Goal: Information Seeking & Learning: Check status

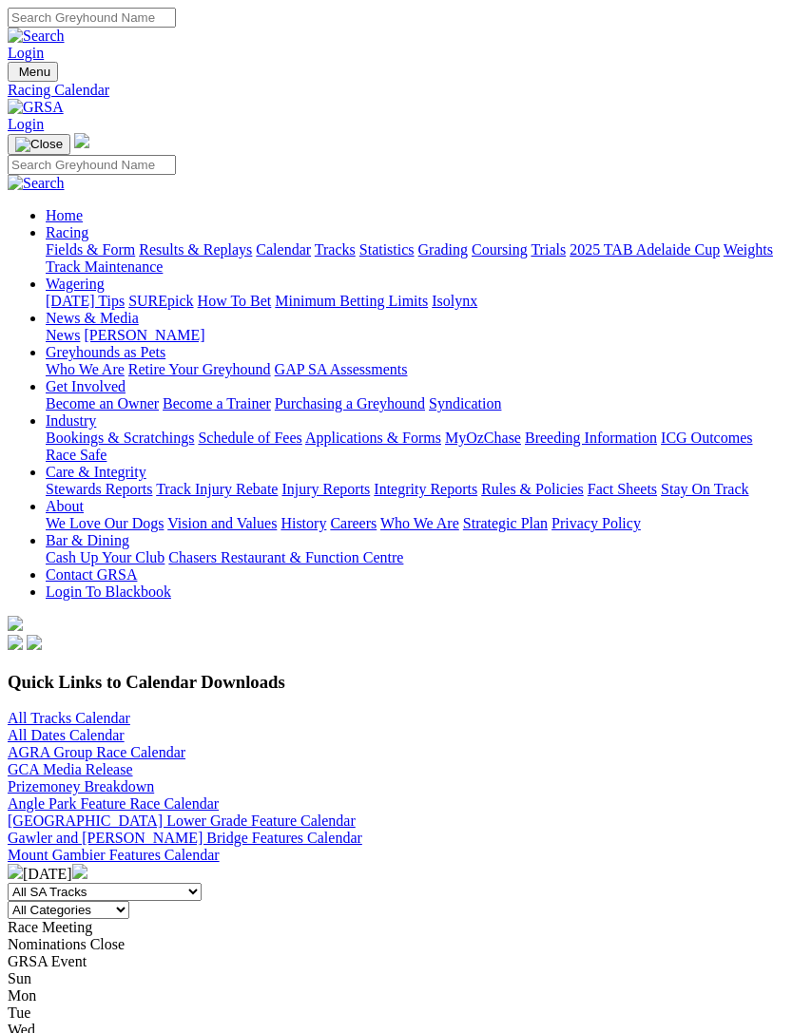
click at [15, 76] on img "Toggle navigation" at bounding box center [15, 76] width 0 height 0
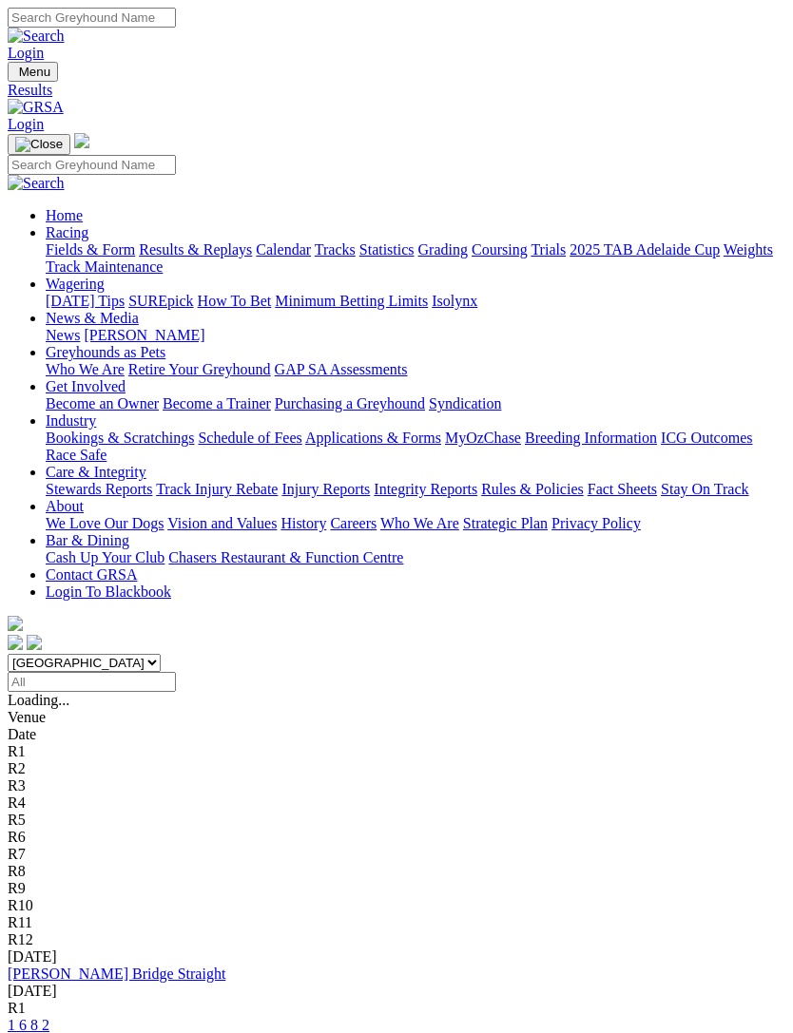
click at [49, 1017] on link "1 6 8 2" at bounding box center [29, 1025] width 42 height 16
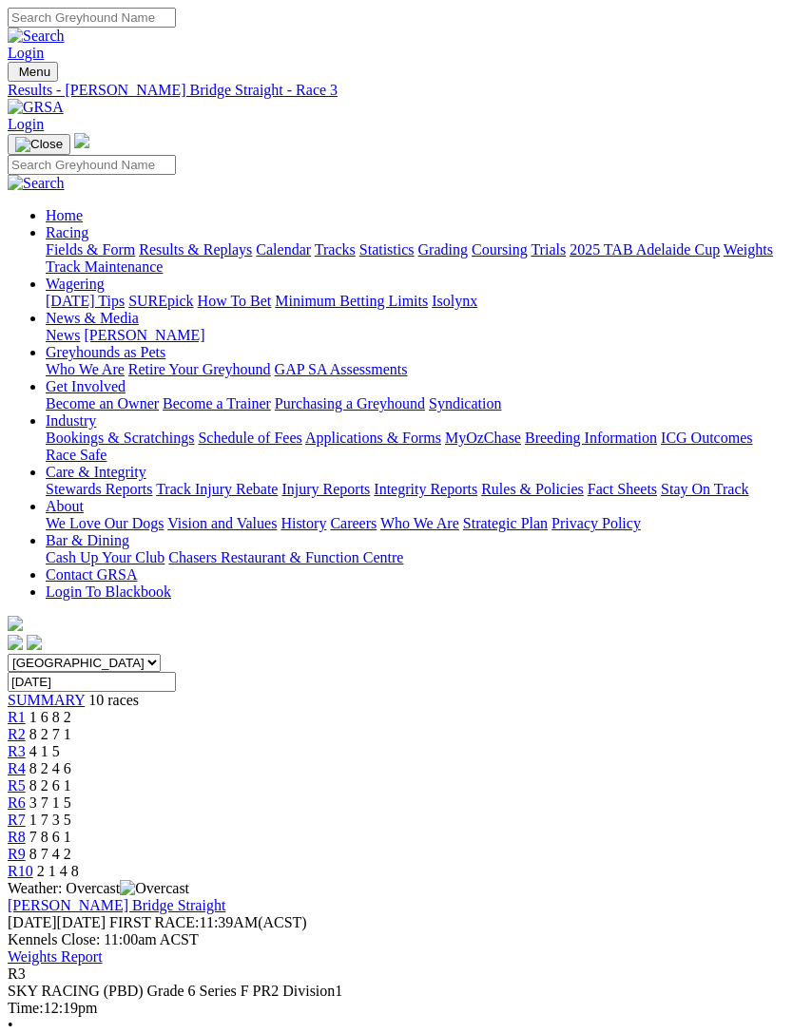
click at [26, 761] on link "R4" at bounding box center [17, 769] width 18 height 16
click at [26, 778] on span "R5" at bounding box center [17, 786] width 18 height 16
click at [26, 795] on span "R6" at bounding box center [17, 803] width 18 height 16
click at [26, 812] on link "R7" at bounding box center [17, 820] width 18 height 16
click at [26, 829] on link "R8" at bounding box center [17, 837] width 18 height 16
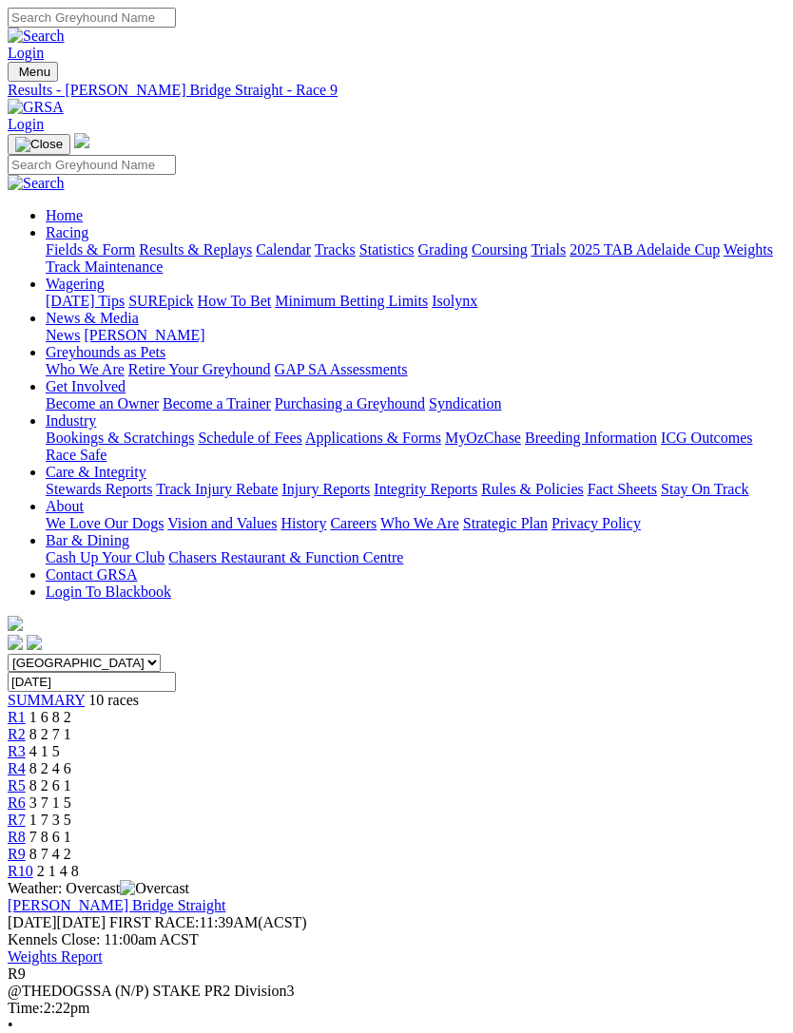
click at [19, 692] on link "SUMMARY" at bounding box center [46, 700] width 77 height 16
